Goal: Go to known website: Go to known website

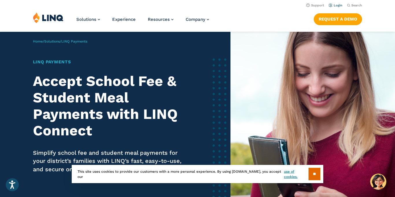
click at [340, 4] on link "Login" at bounding box center [336, 5] width 14 height 4
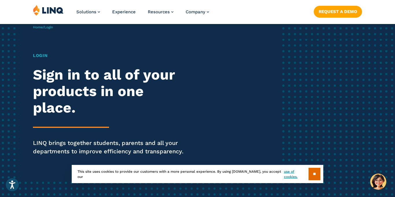
scroll to position [35, 0]
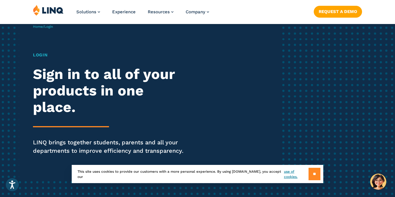
click at [314, 173] on input "**" at bounding box center [314, 174] width 12 height 12
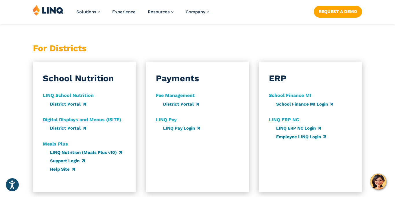
scroll to position [325, 0]
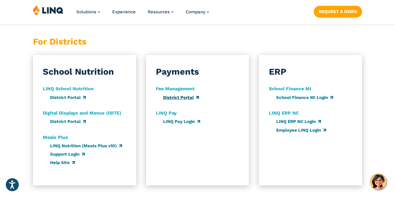
click at [184, 95] on link "District Portal" at bounding box center [181, 97] width 36 height 5
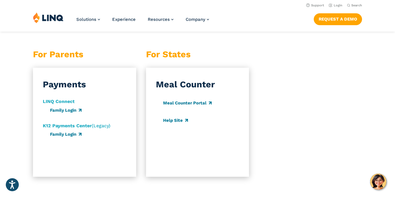
scroll to position [588, 0]
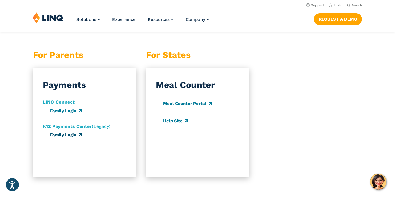
click at [78, 134] on link "Family Login" at bounding box center [66, 134] width 32 height 5
